Goal: Task Accomplishment & Management: Complete application form

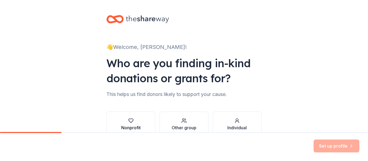
click at [129, 121] on icon "button" at bounding box center [131, 121] width 5 height 4
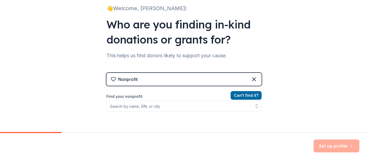
scroll to position [39, 0]
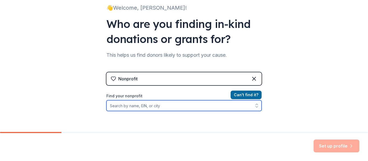
click at [133, 106] on input "Find your nonprofit" at bounding box center [183, 106] width 155 height 11
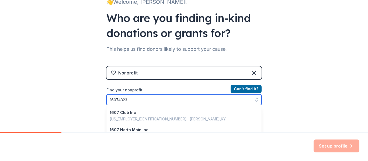
type input "160743236"
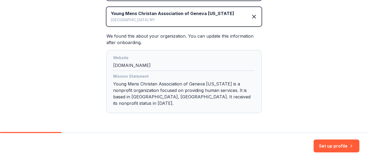
scroll to position [129, 0]
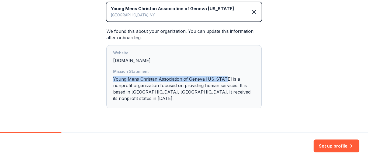
drag, startPoint x: 222, startPoint y: 79, endPoint x: 102, endPoint y: 78, distance: 120.0
click at [102, 78] on div "👋 Welcome, [PERSON_NAME]! Who are you finding in-kind donations or grants for? …" at bounding box center [184, 8] width 173 height 274
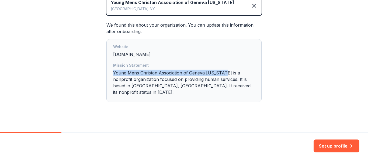
scroll to position [136, 0]
click at [333, 144] on button "Set up profile" at bounding box center [337, 146] width 46 height 13
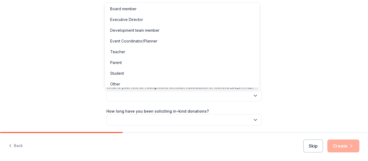
click at [127, 95] on button "button" at bounding box center [183, 95] width 155 height 11
click at [137, 42] on div "Event Coordinator/Planner" at bounding box center [133, 41] width 47 height 6
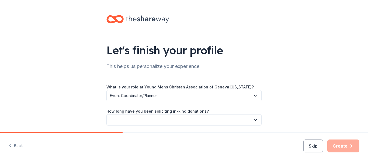
click at [145, 119] on button "button" at bounding box center [183, 120] width 155 height 11
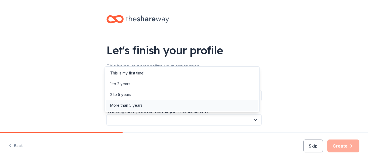
click at [125, 105] on div "More than 5 years" at bounding box center [126, 105] width 32 height 6
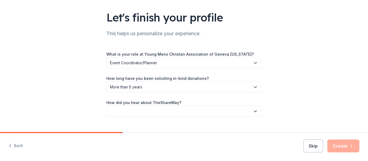
scroll to position [44, 0]
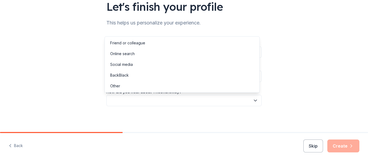
click at [253, 99] on icon "button" at bounding box center [255, 100] width 5 height 5
click at [133, 42] on div "Friend or colleague" at bounding box center [127, 43] width 35 height 6
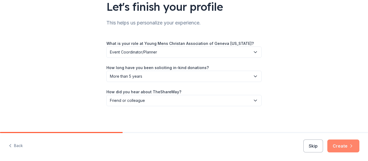
click at [344, 144] on button "Create" at bounding box center [344, 146] width 32 height 13
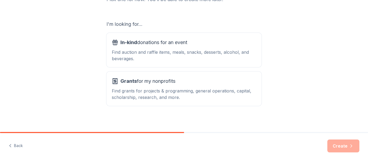
scroll to position [85, 0]
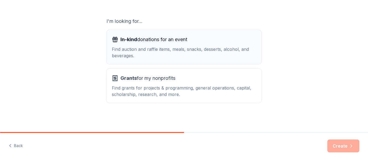
click at [137, 50] on div "Find auction and raffle items, meals, snacks, desserts, alcohol, and beverages." at bounding box center [184, 52] width 144 height 13
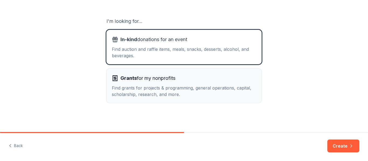
click at [154, 90] on div "Find grants for projects & programming, general operations, capital, scholarshi…" at bounding box center [184, 91] width 144 height 13
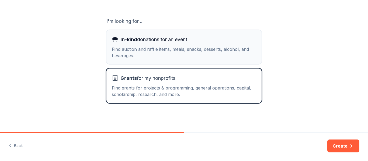
click at [139, 53] on div "Find auction and raffle items, meals, snacks, desserts, alcohol, and beverages." at bounding box center [184, 52] width 144 height 13
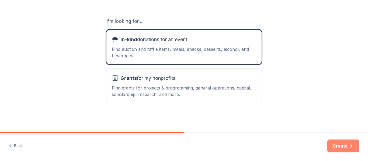
click at [340, 147] on button "Create" at bounding box center [344, 146] width 32 height 13
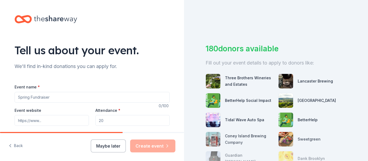
click at [45, 97] on input "Event name *" at bounding box center [92, 97] width 155 height 11
click at [16, 97] on input "Seventies Party" at bounding box center [92, 97] width 155 height 11
type input "The Seventies Party"
click at [19, 121] on input "Event website" at bounding box center [52, 120] width 74 height 11
type input "[DOMAIN_NAME]"
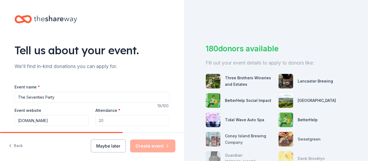
click at [115, 122] on input "Attendance *" at bounding box center [132, 120] width 74 height 11
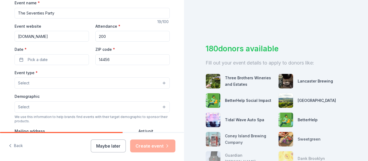
scroll to position [85, 0]
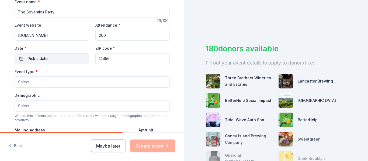
type input "200"
click at [33, 60] on span "Pick a date" at bounding box center [38, 59] width 20 height 6
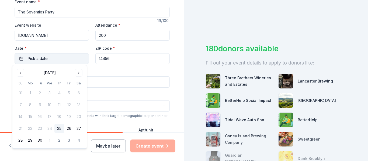
click at [33, 60] on span "Pick a date" at bounding box center [38, 59] width 20 height 6
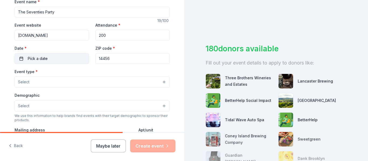
click at [33, 60] on span "Pick a date" at bounding box center [38, 59] width 20 height 6
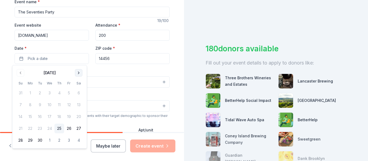
click at [78, 73] on button "Go to next month" at bounding box center [79, 73] width 8 height 8
click at [69, 128] on button "21" at bounding box center [69, 129] width 10 height 10
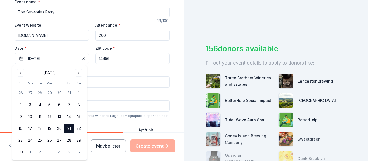
click at [105, 82] on button "Select" at bounding box center [92, 82] width 155 height 11
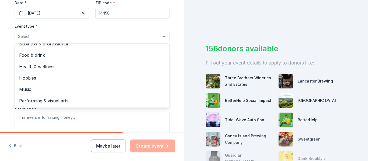
scroll to position [0, 0]
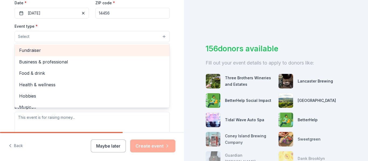
click at [50, 50] on span "Fundraiser" at bounding box center [92, 50] width 146 height 7
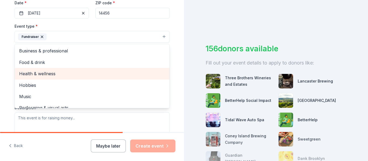
click at [26, 75] on span "Health & wellness" at bounding box center [92, 73] width 146 height 7
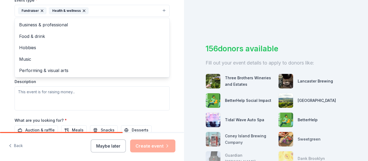
scroll to position [158, 0]
click at [30, 91] on div "Event type * Fundraiser Health & wellness Business & professional Food & drink …" at bounding box center [92, 53] width 155 height 114
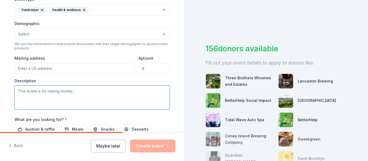
click at [30, 91] on textarea at bounding box center [92, 98] width 155 height 24
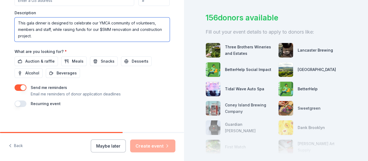
scroll to position [227, 0]
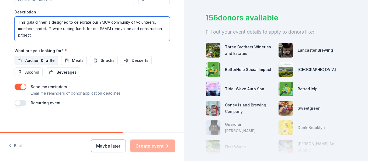
type textarea "This gala dinner is designed to celebrate our YMCA community of volunteers, mem…"
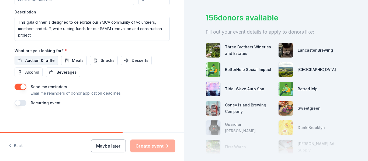
click at [29, 61] on span "Auction & raffle" at bounding box center [39, 60] width 29 height 6
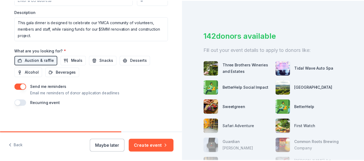
scroll to position [31, 0]
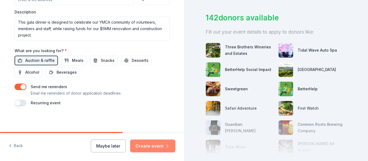
click at [149, 142] on button "Create event" at bounding box center [152, 146] width 45 height 13
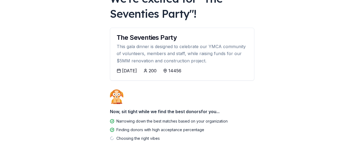
scroll to position [59, 0]
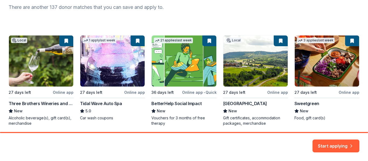
scroll to position [71, 0]
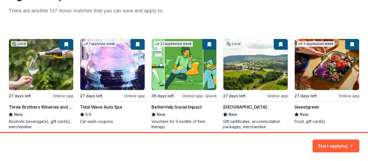
click at [362, 85] on div "Here are your top matches. They're saved to help you start applying right away.…" at bounding box center [184, 42] width 368 height 227
drag, startPoint x: 362, startPoint y: 85, endPoint x: 363, endPoint y: 101, distance: 15.2
click at [363, 101] on div "Here are your top matches. They're saved to help you start applying right away.…" at bounding box center [184, 42] width 368 height 227
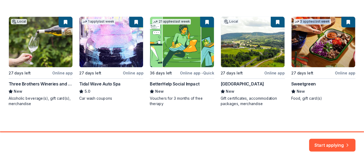
scroll to position [94, 0]
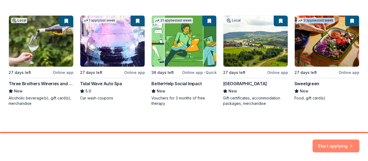
click at [337, 143] on button "Start applying" at bounding box center [336, 143] width 47 height 13
